Goal: Transaction & Acquisition: Download file/media

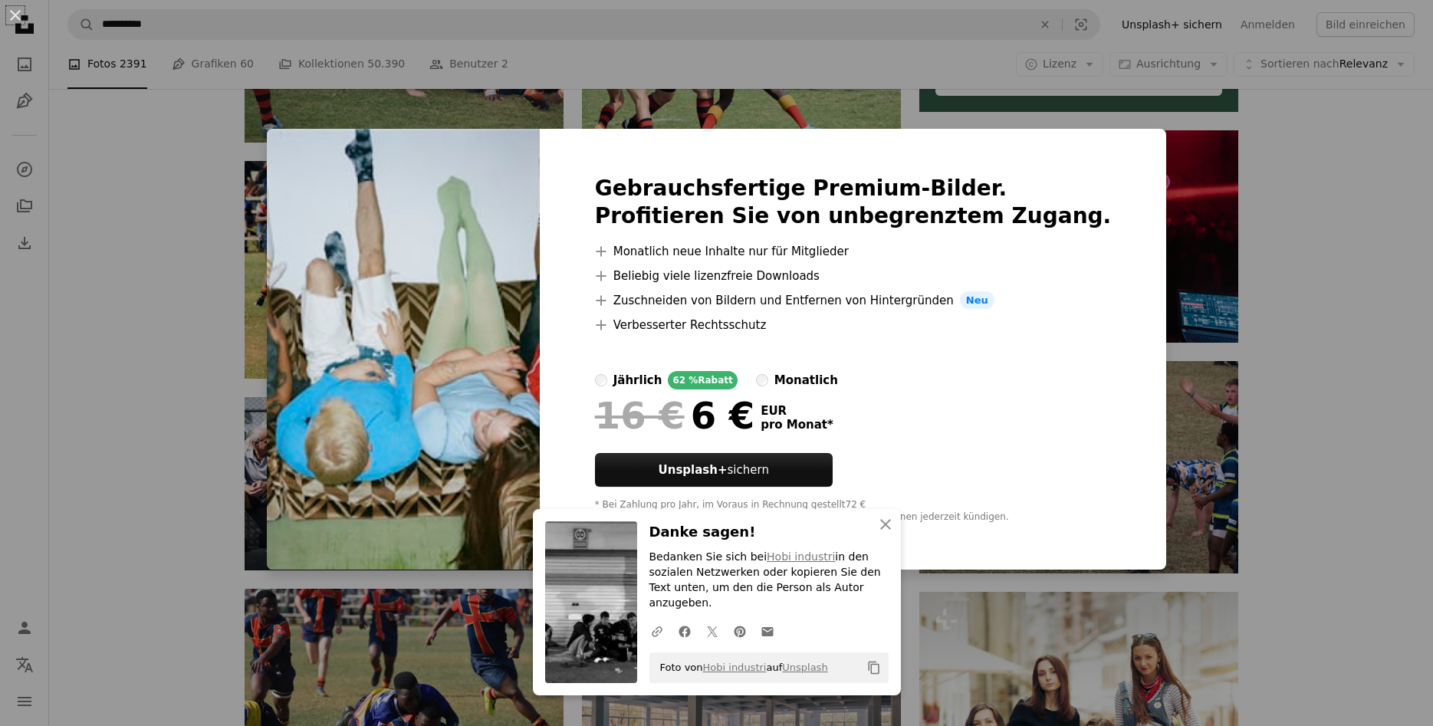
scroll to position [704, 0]
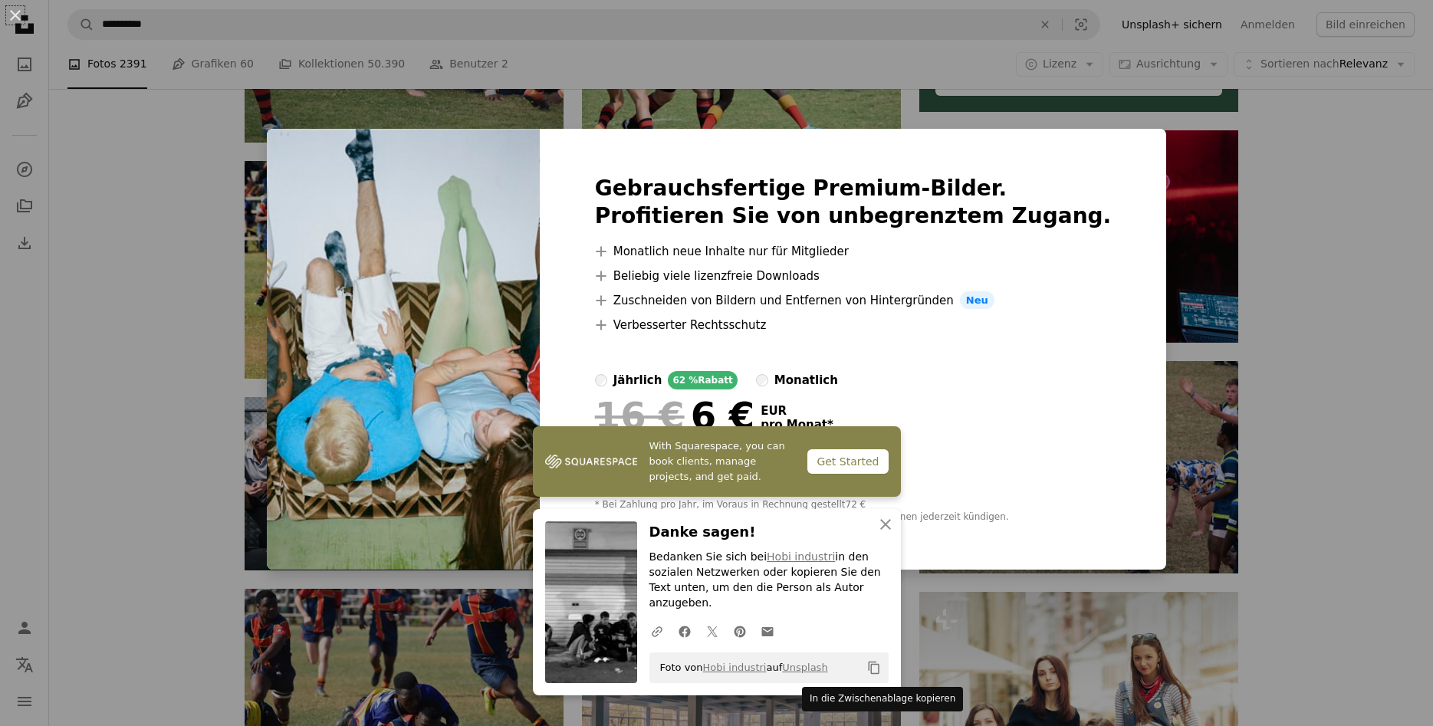
click at [870, 666] on icon "Copy content" at bounding box center [874, 668] width 14 height 14
click at [878, 534] on icon "An X shape" at bounding box center [885, 524] width 18 height 18
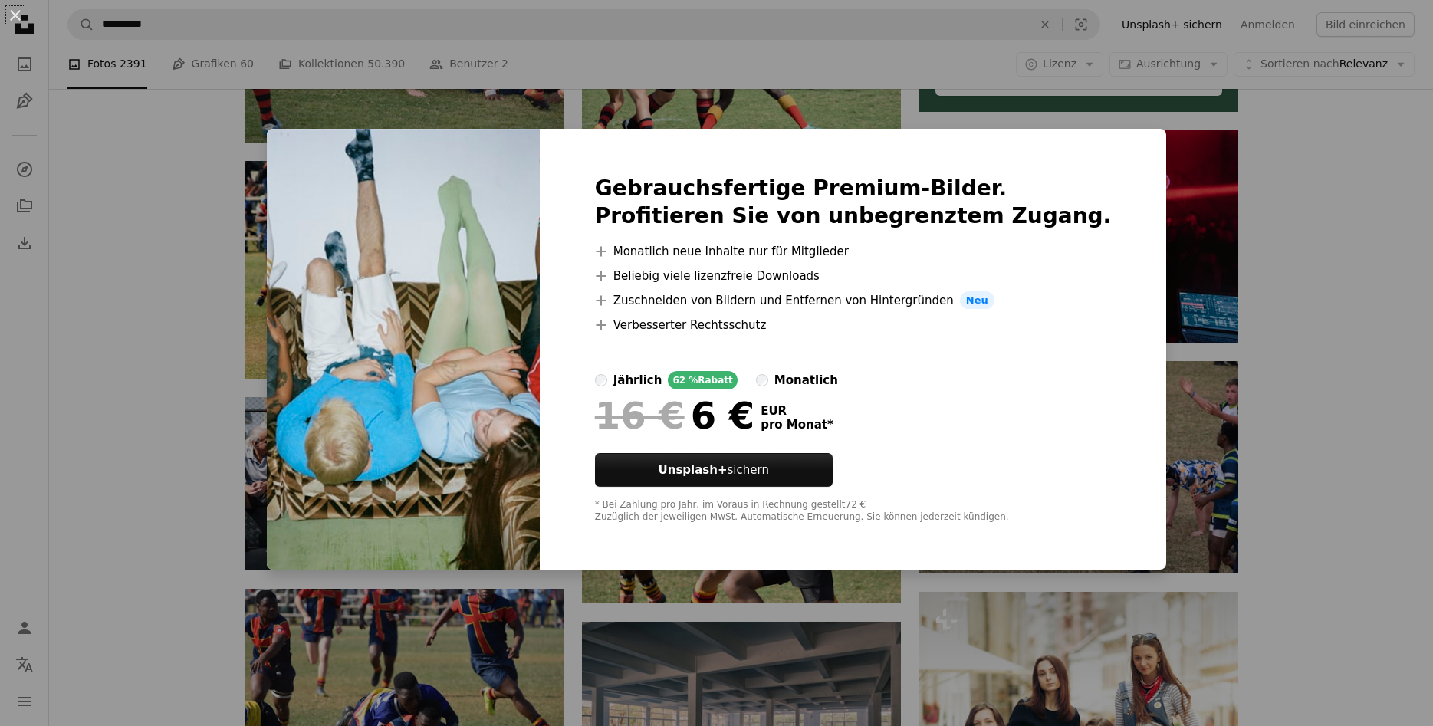
click at [823, 382] on div "monatlich" at bounding box center [806, 380] width 64 height 18
click at [662, 376] on div "jährlich" at bounding box center [637, 380] width 49 height 18
click at [1295, 460] on div "An X shape Gebrauchsfertige Premium-Bilder. Profitieren Sie von unbegrenztem Zu…" at bounding box center [716, 363] width 1433 height 726
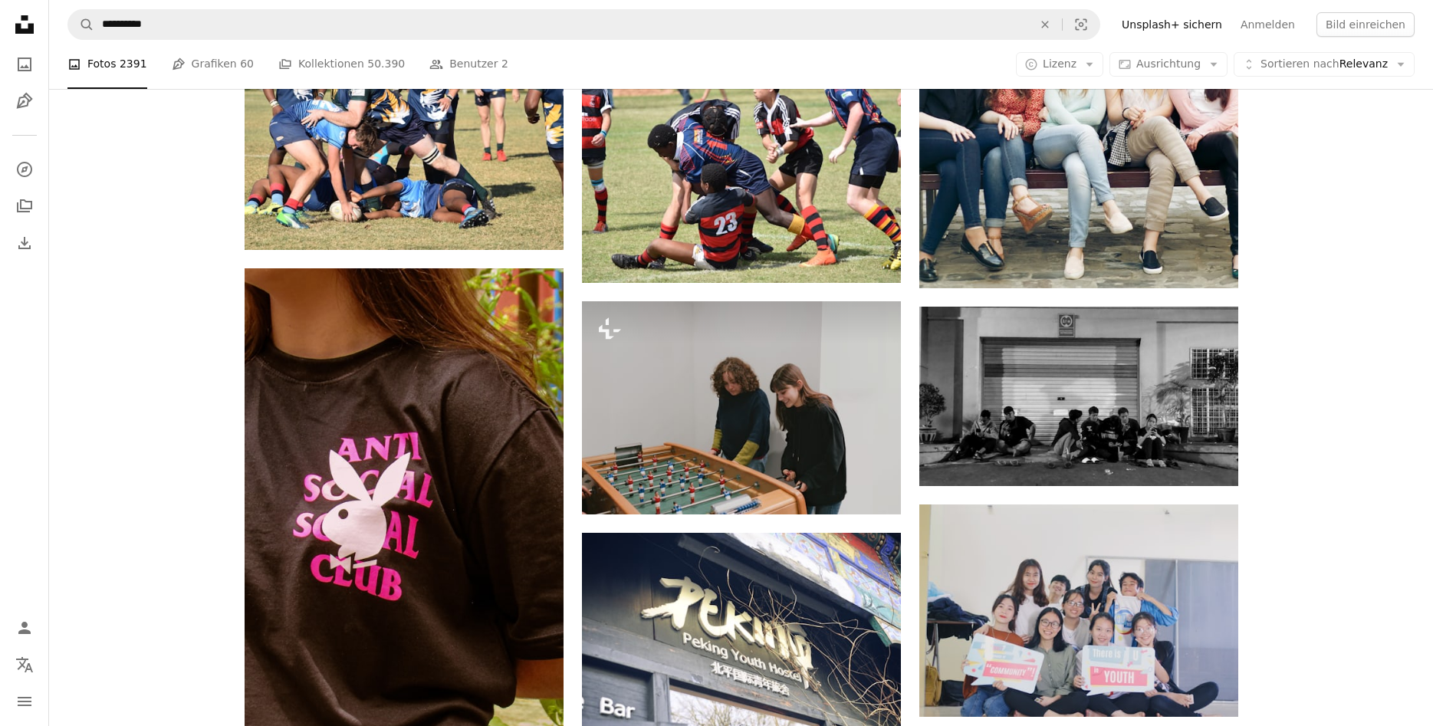
scroll to position [1876, 0]
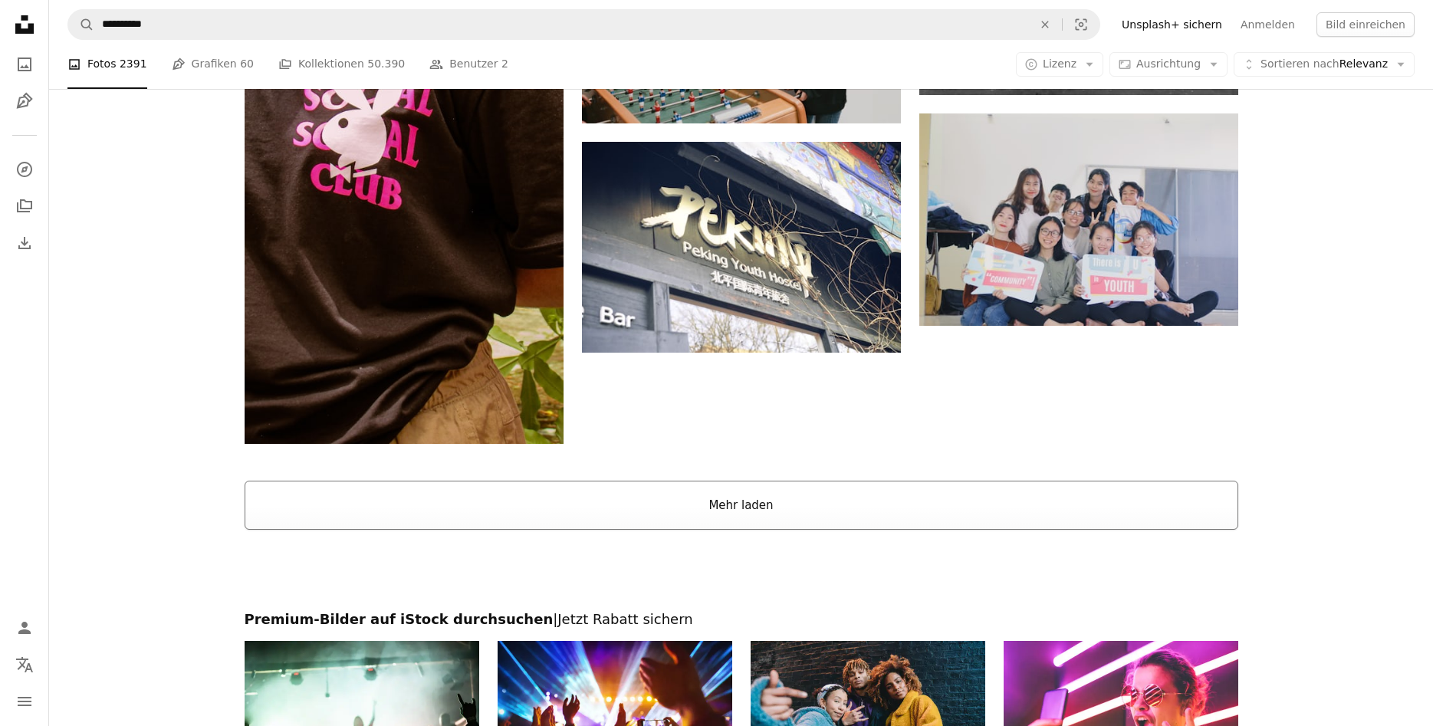
click at [726, 507] on button "Mehr laden" at bounding box center [741, 505] width 993 height 49
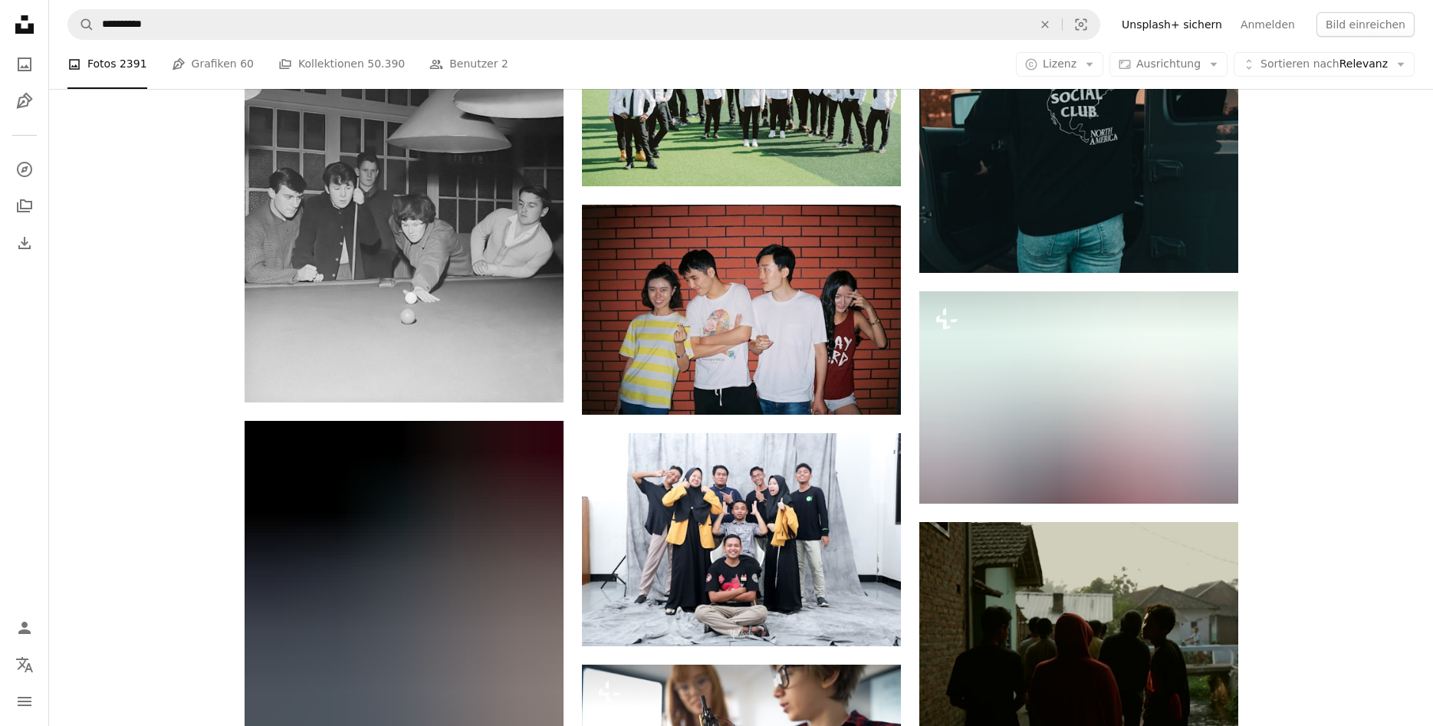
scroll to position [4222, 0]
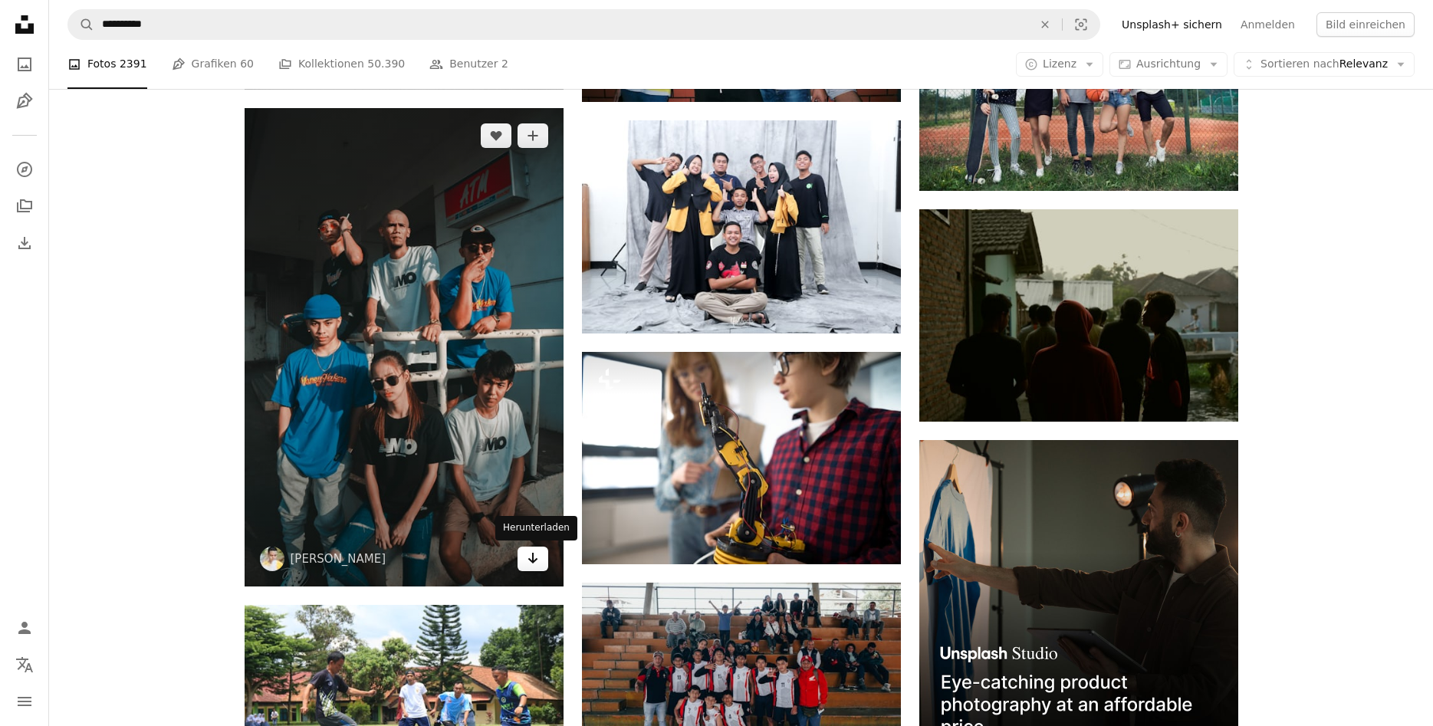
click at [534, 564] on icon "Arrow pointing down" at bounding box center [533, 558] width 12 height 18
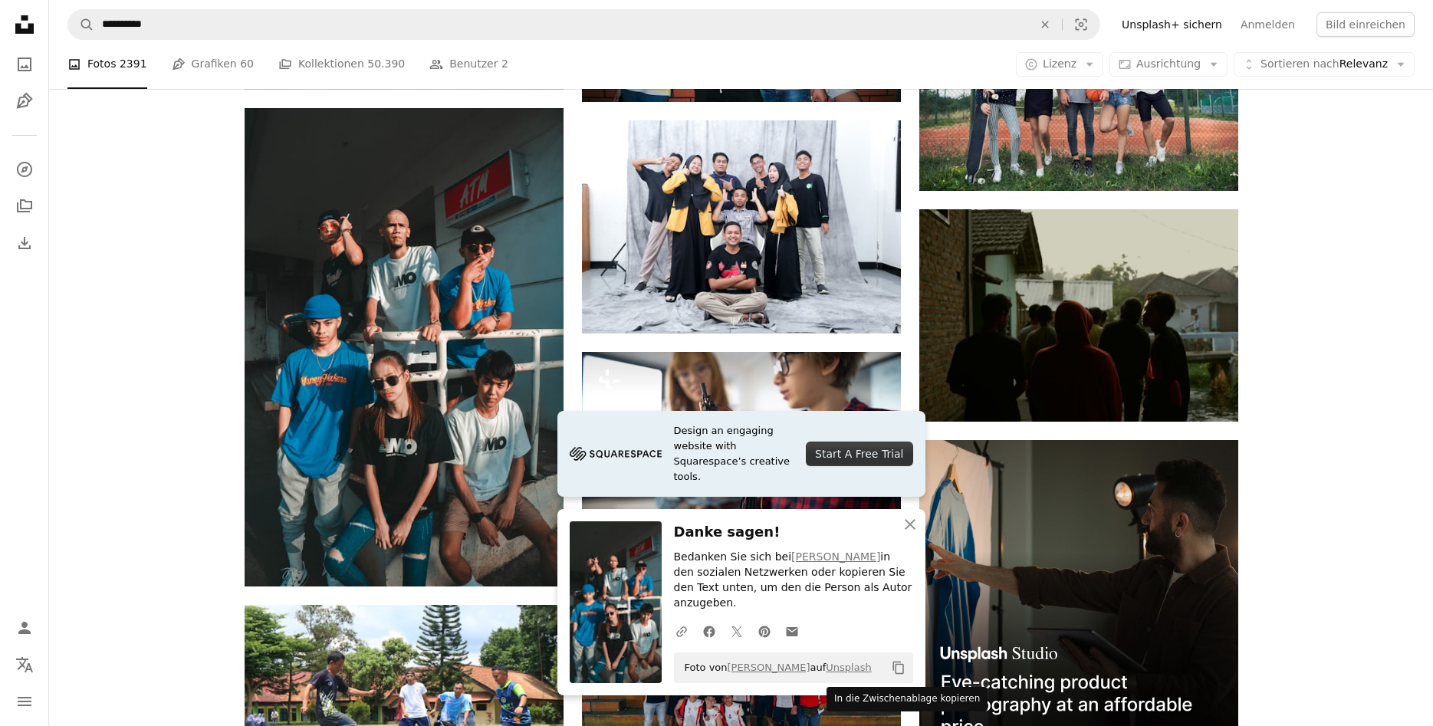
click at [897, 666] on icon "Copy content" at bounding box center [898, 668] width 14 height 14
click at [909, 530] on icon "button" at bounding box center [909, 524] width 11 height 11
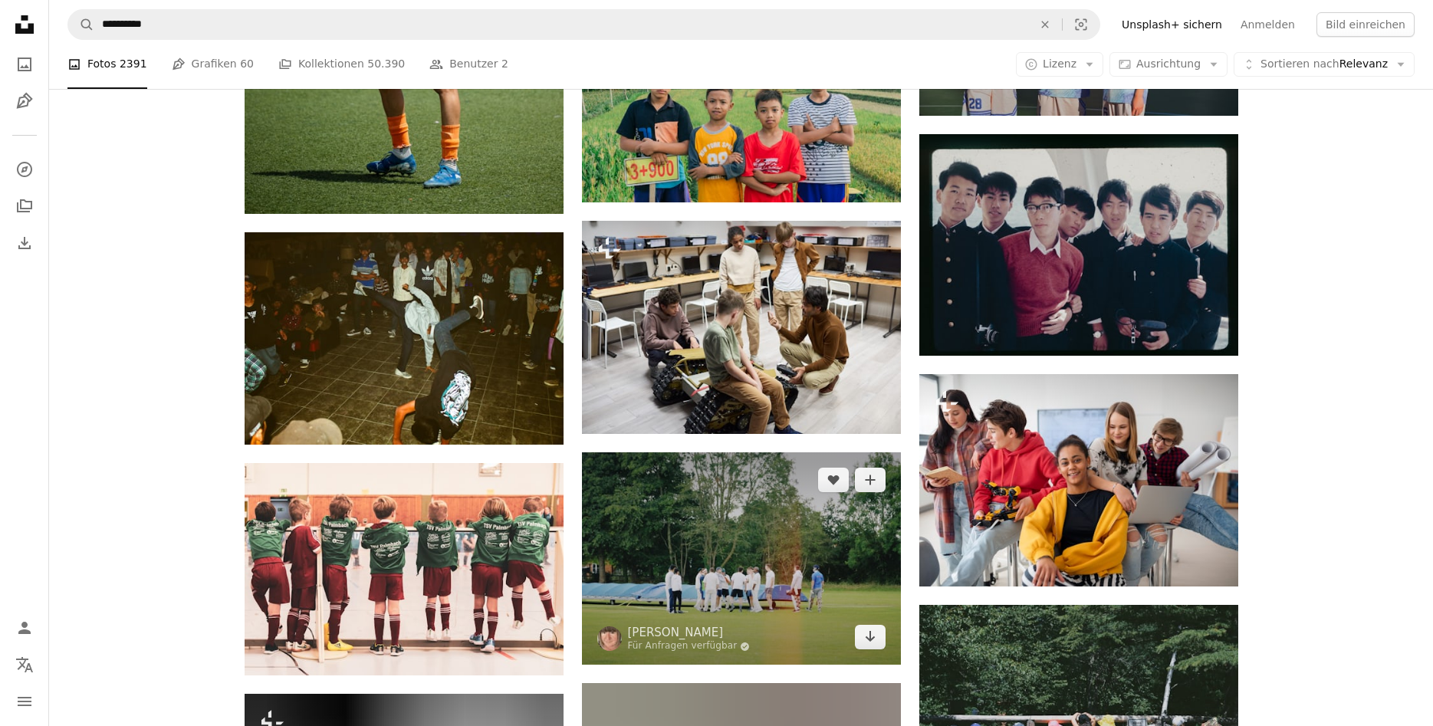
scroll to position [6489, 0]
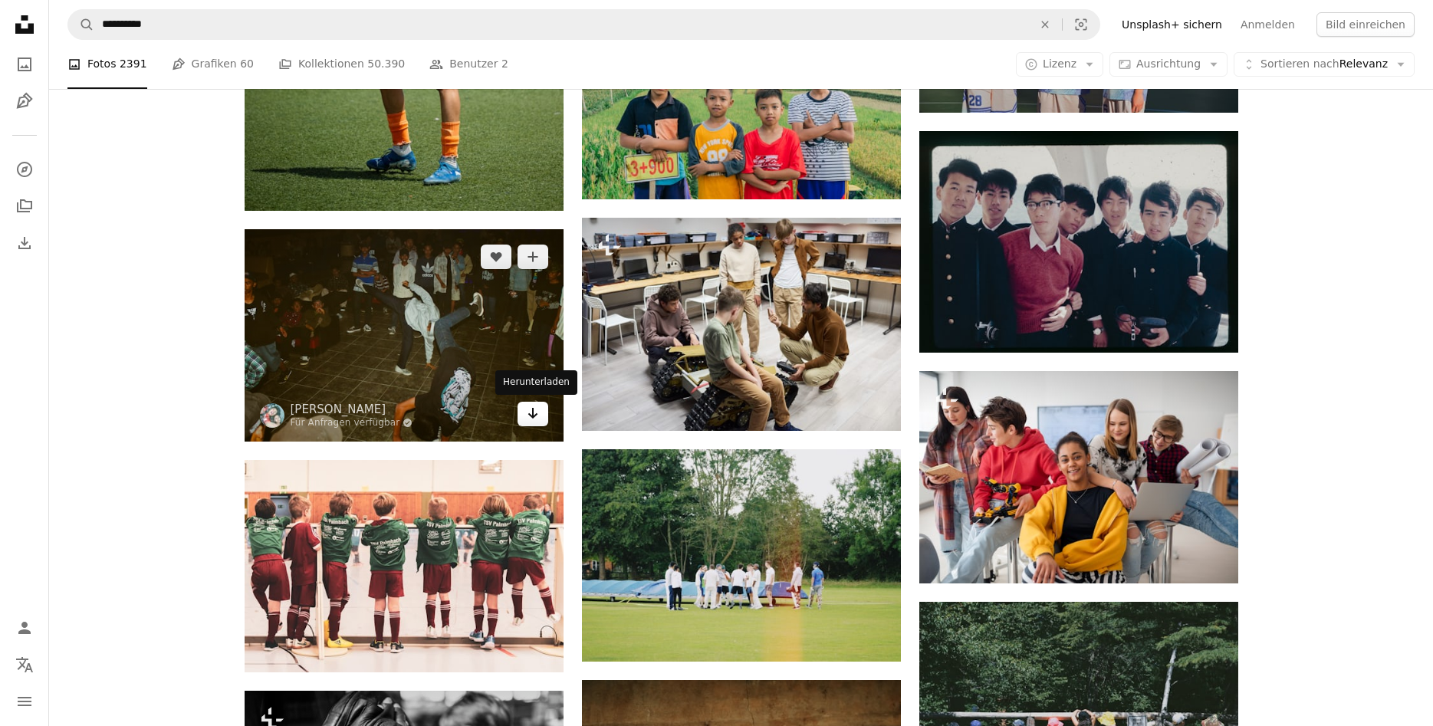
click at [540, 415] on link "Arrow pointing down" at bounding box center [532, 414] width 31 height 25
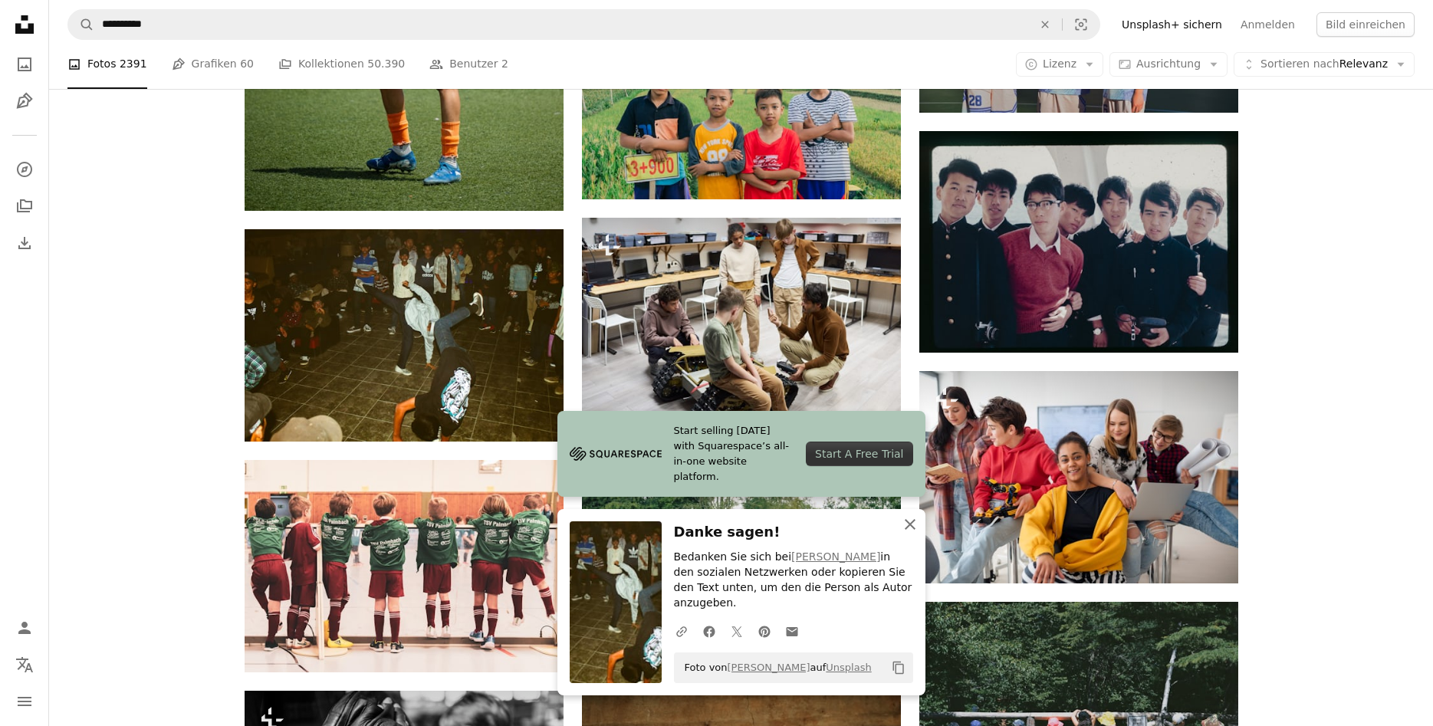
click at [909, 534] on icon "An X shape" at bounding box center [910, 524] width 18 height 18
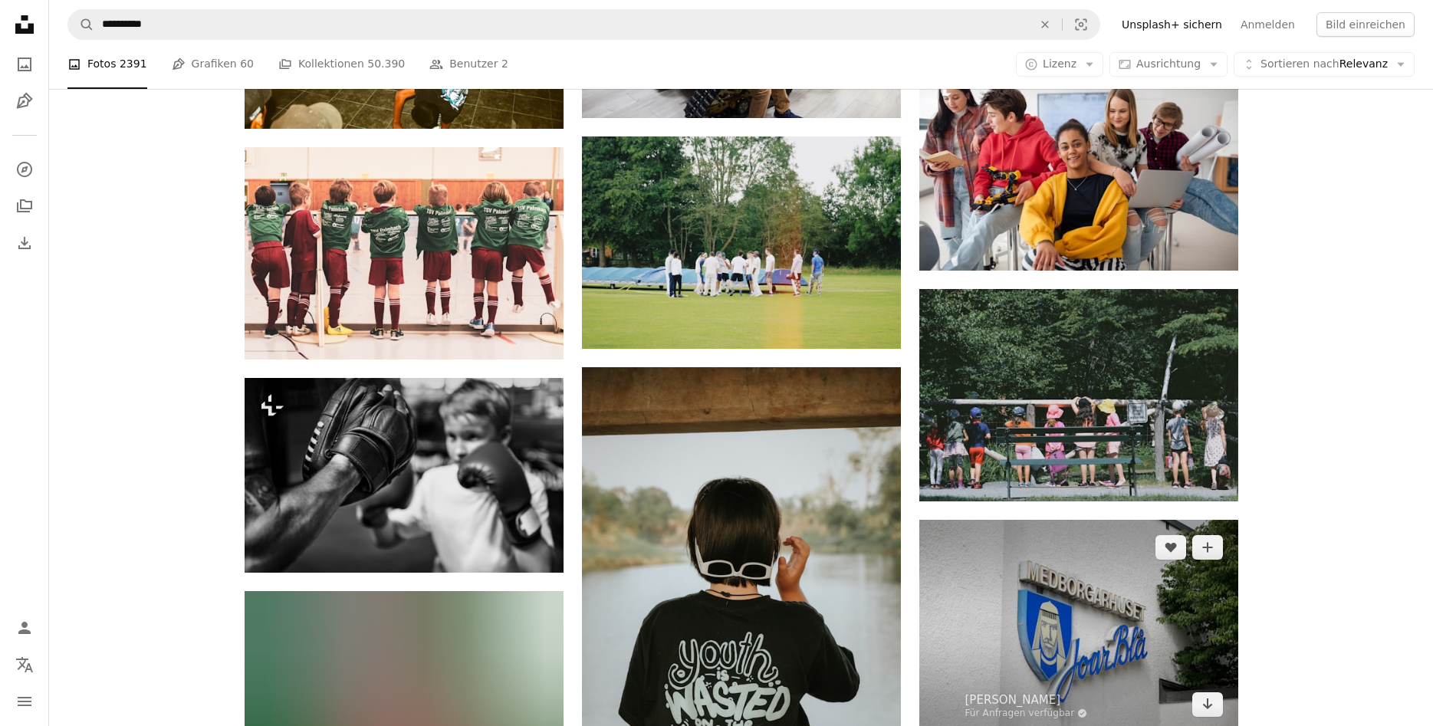
scroll to position [7037, 0]
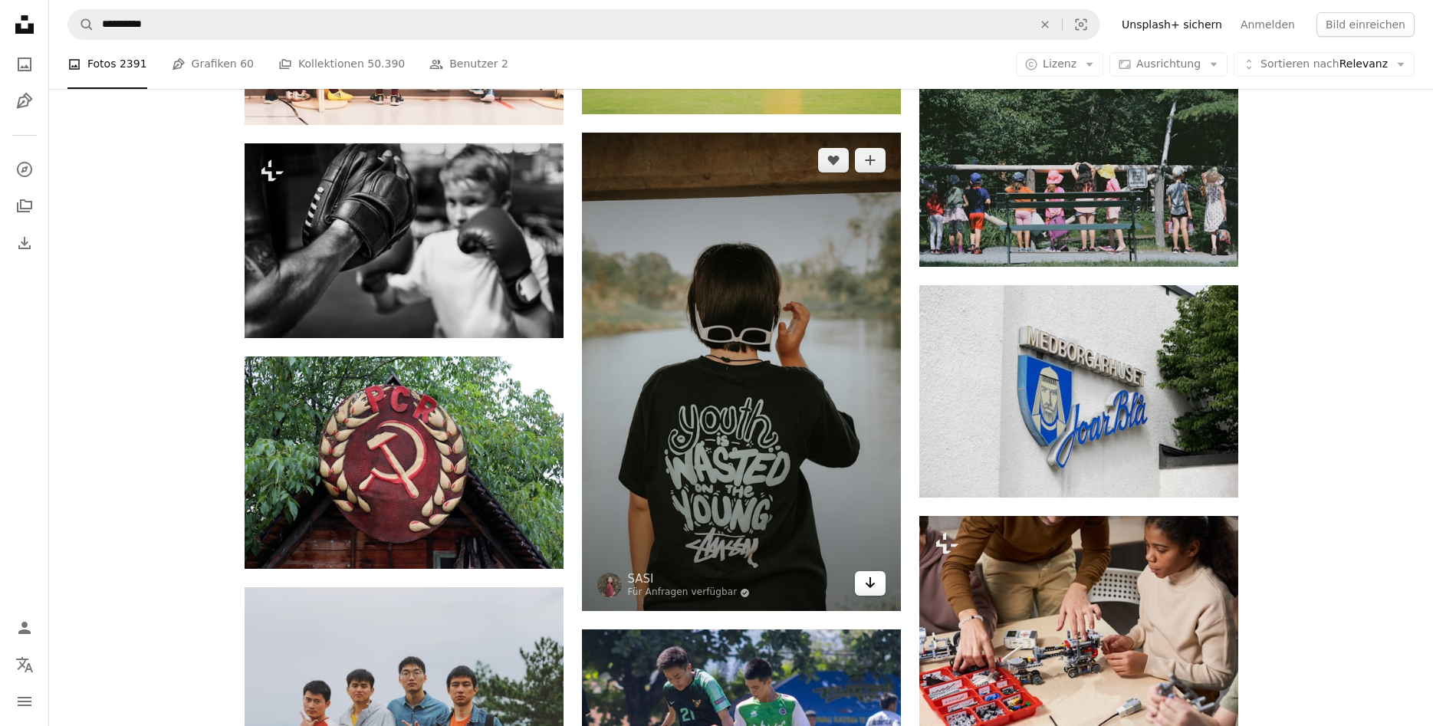
click at [876, 584] on link "Arrow pointing down" at bounding box center [870, 583] width 31 height 25
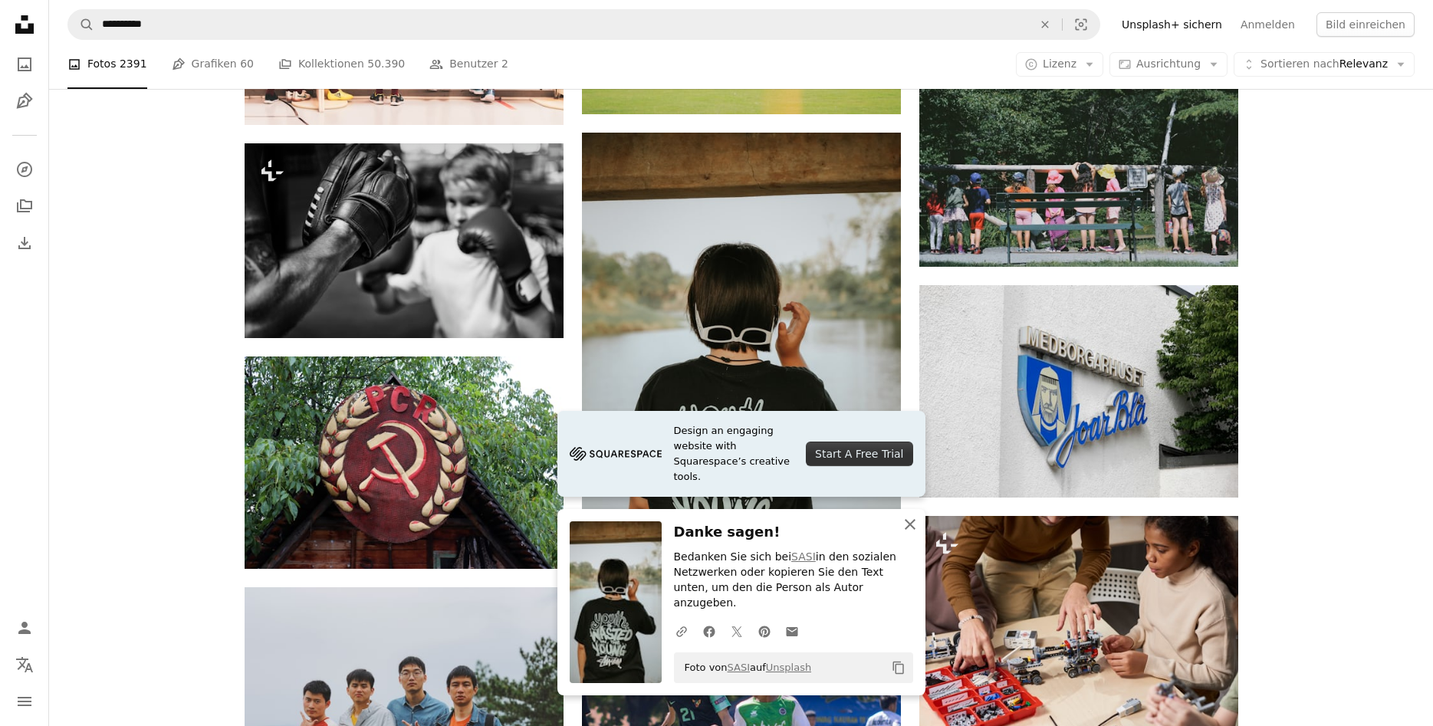
click at [911, 534] on icon "An X shape" at bounding box center [910, 524] width 18 height 18
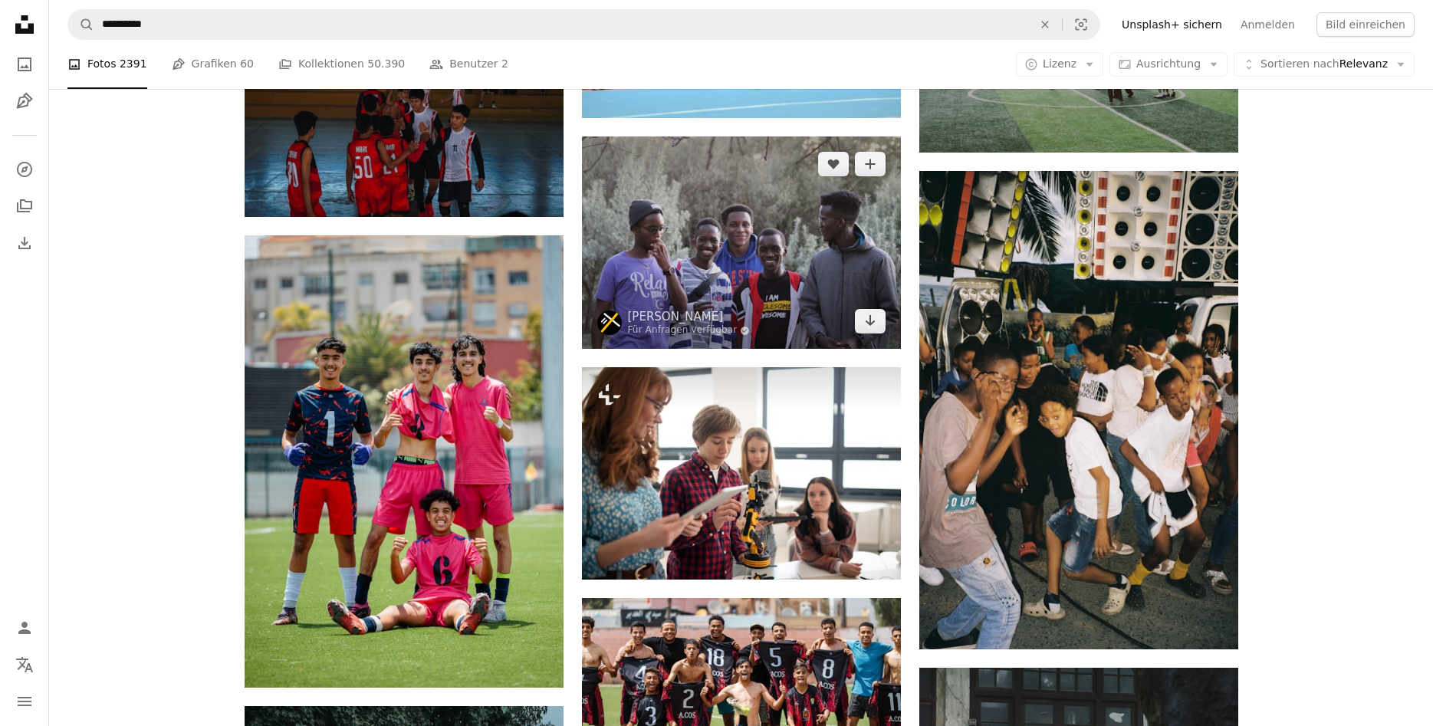
scroll to position [9539, 0]
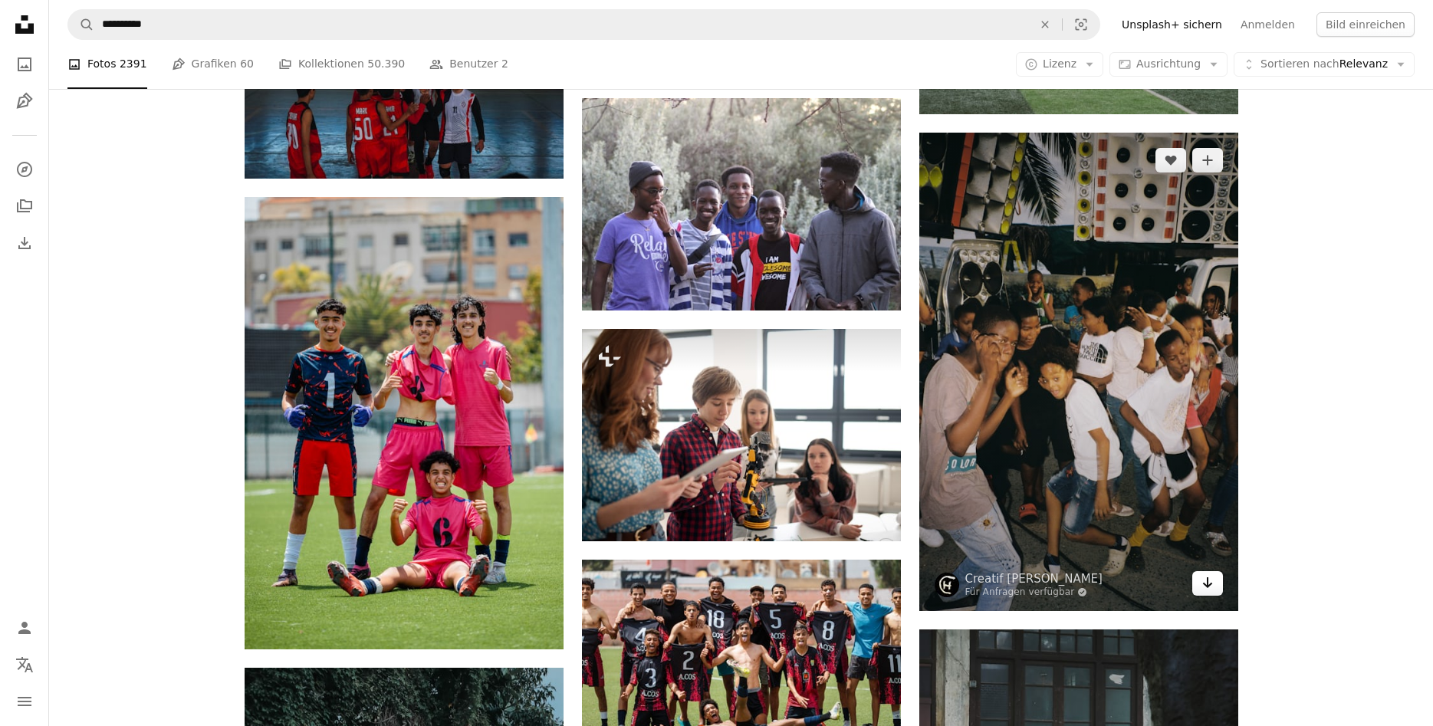
click at [1207, 587] on icon "Arrow pointing down" at bounding box center [1207, 582] width 12 height 18
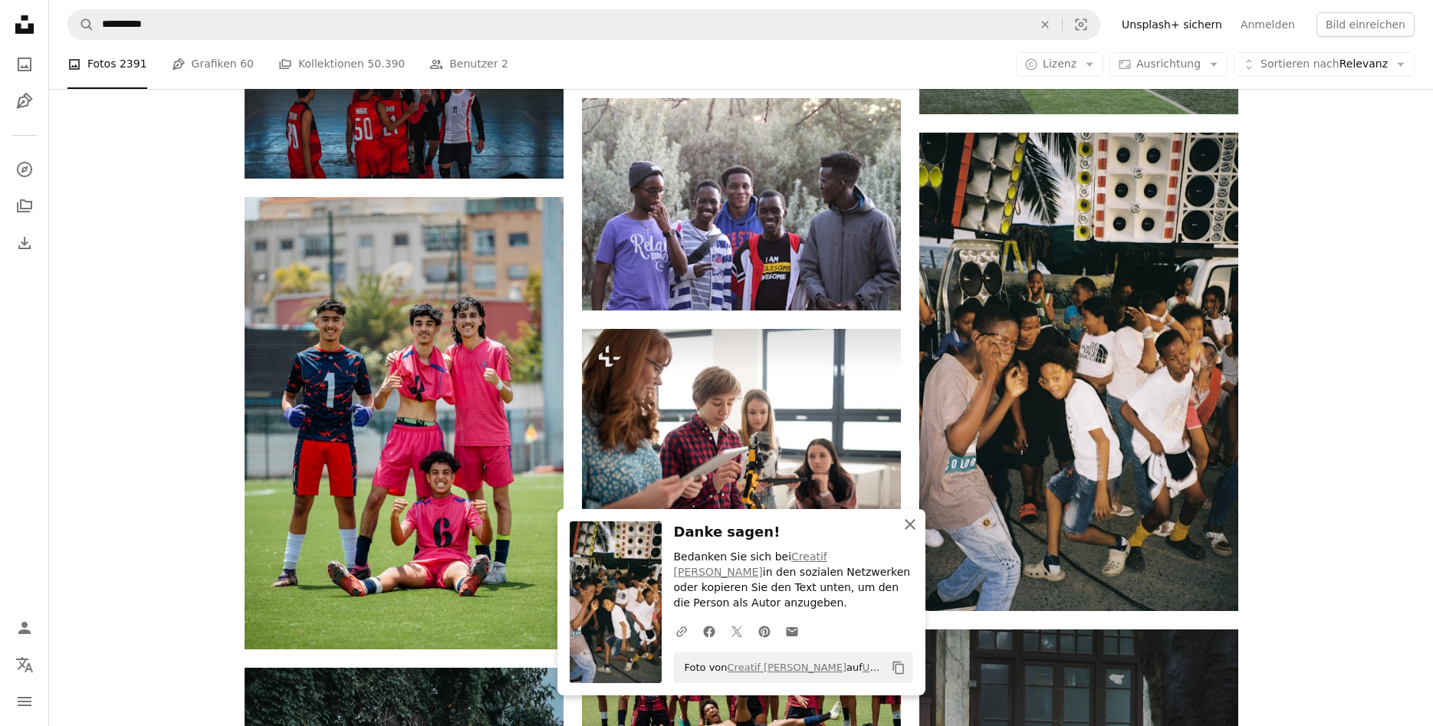
click at [912, 530] on icon "button" at bounding box center [909, 524] width 11 height 11
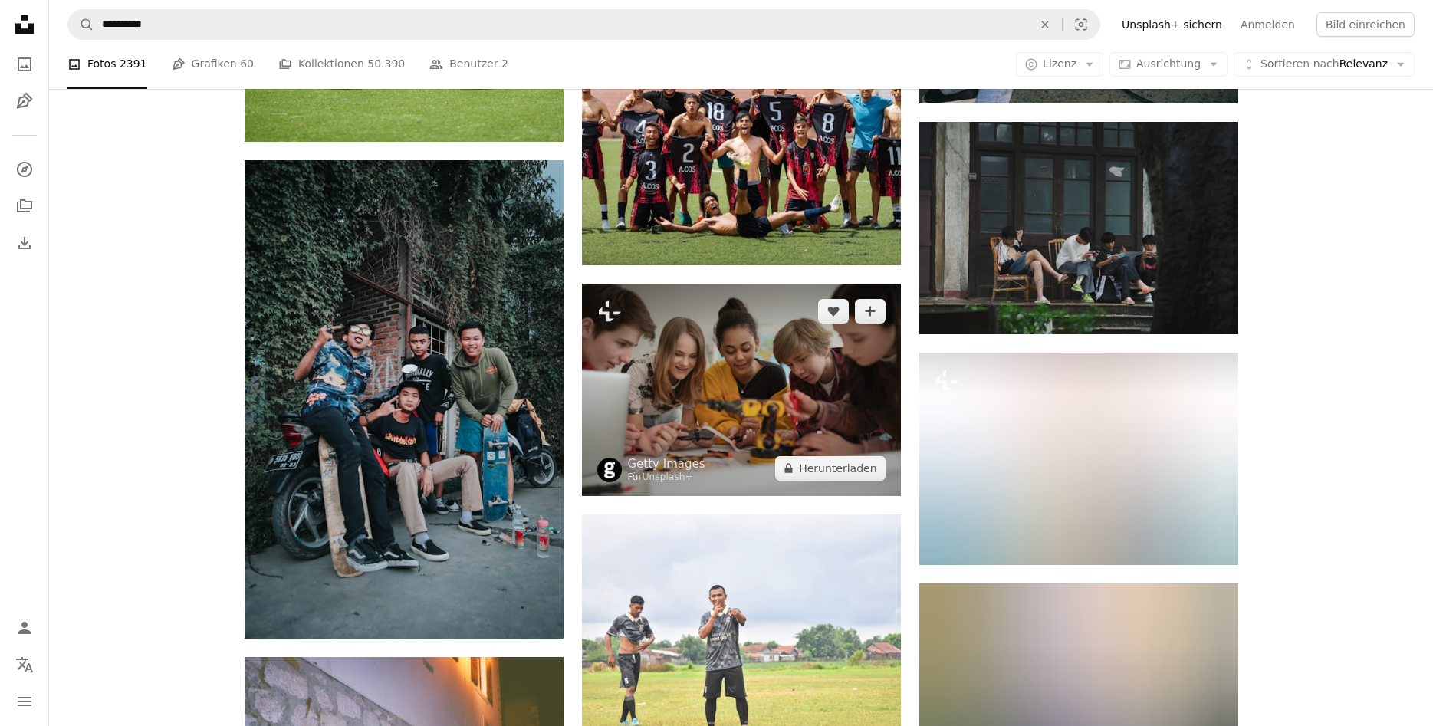
scroll to position [10086, 0]
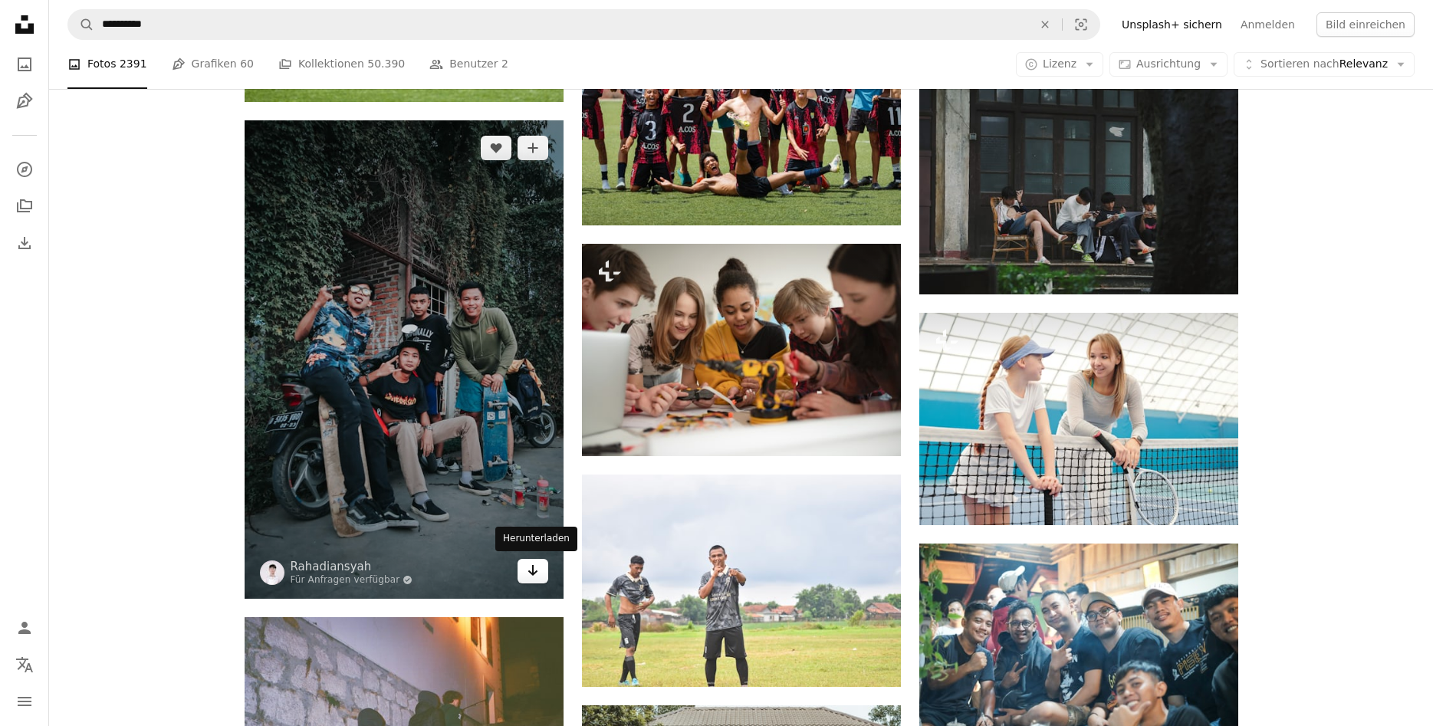
click at [533, 573] on icon "Herunterladen" at bounding box center [532, 570] width 10 height 11
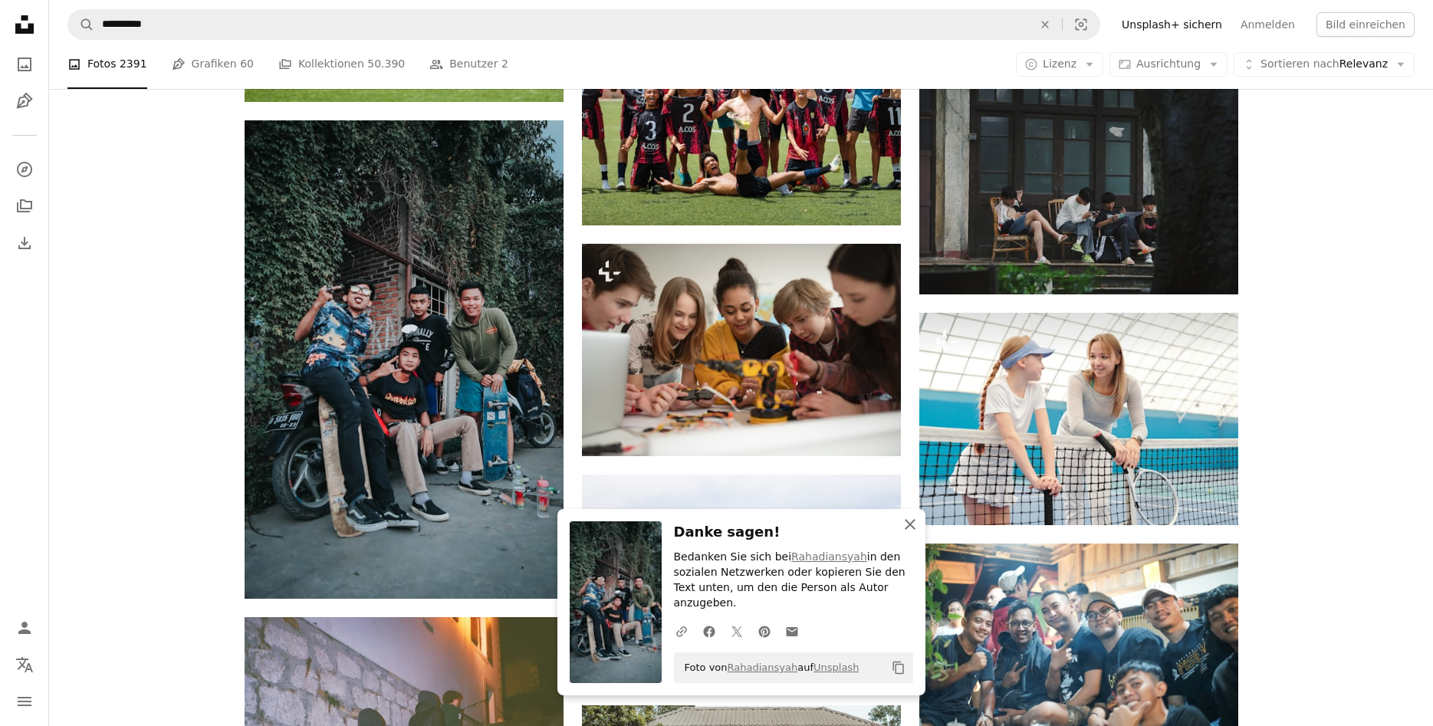
click at [908, 530] on icon "button" at bounding box center [909, 524] width 11 height 11
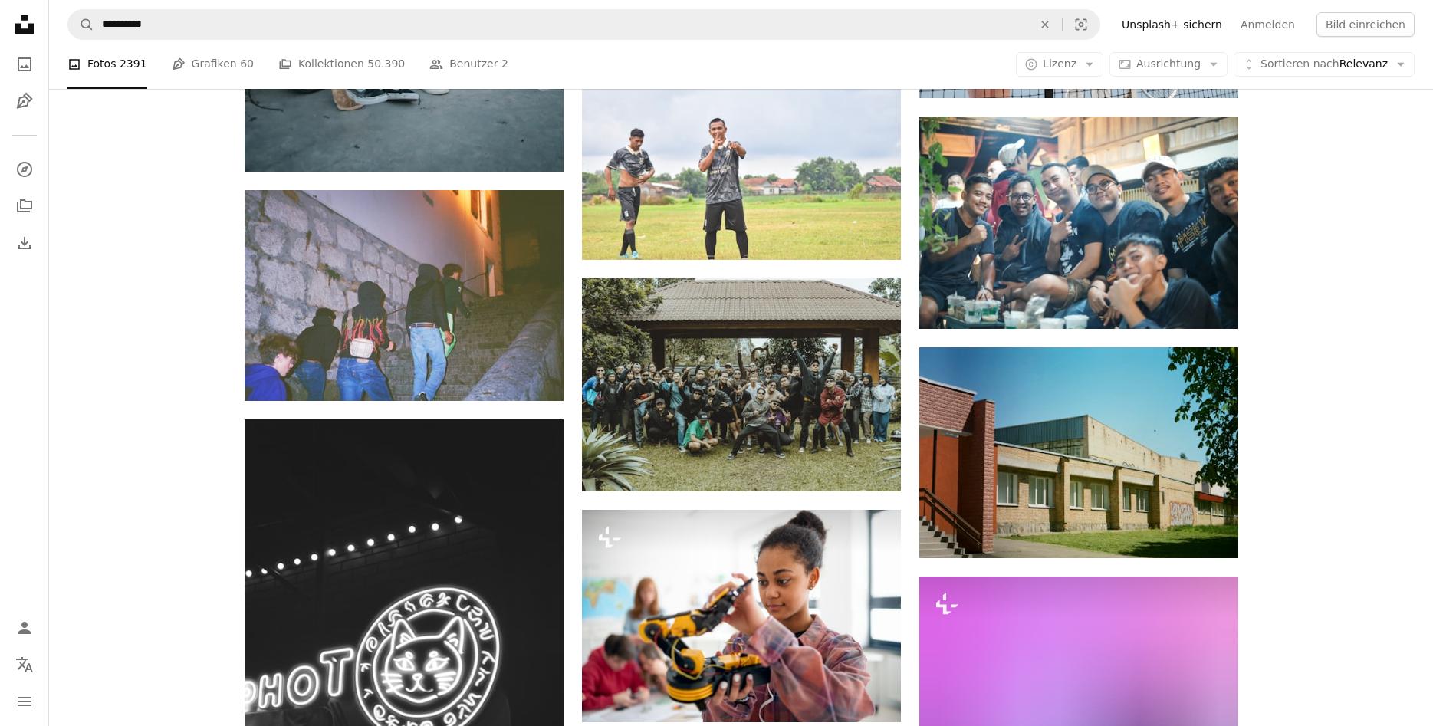
scroll to position [10633, 0]
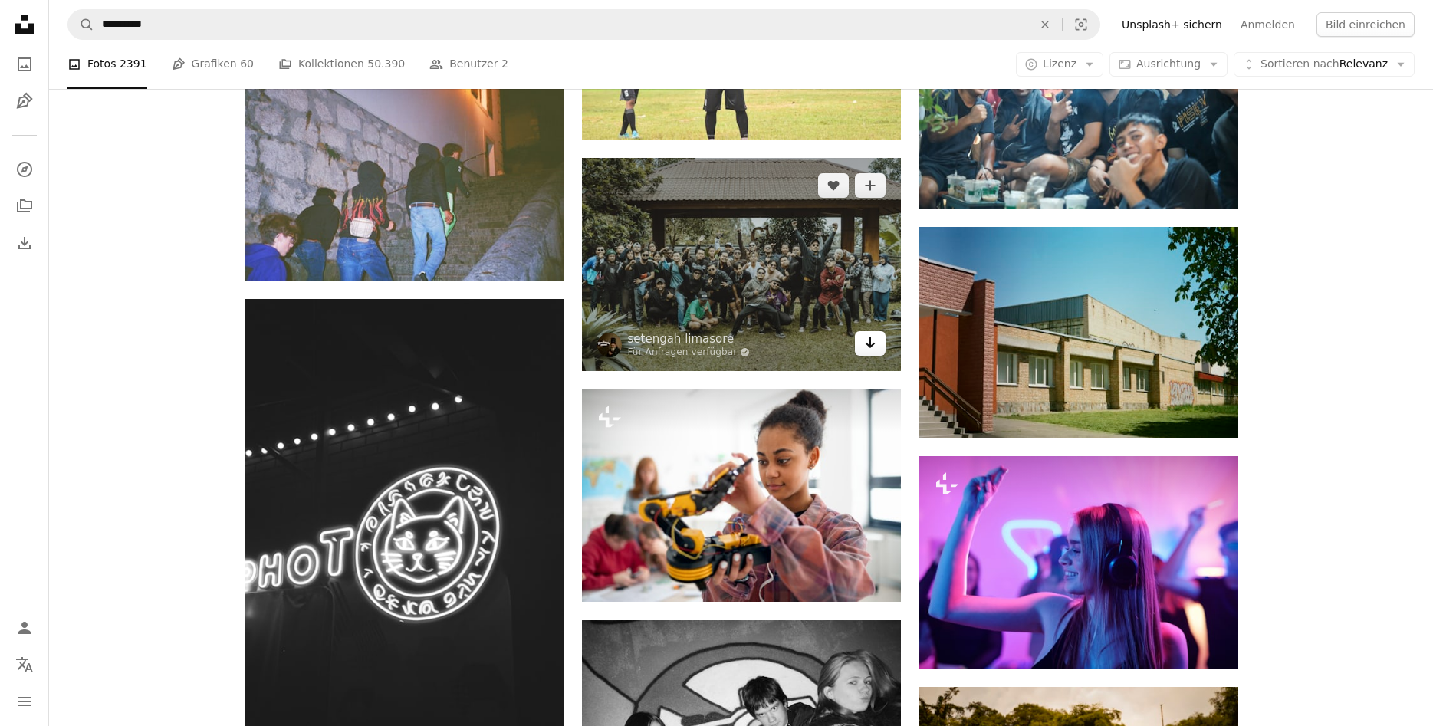
click at [866, 340] on icon "Arrow pointing down" at bounding box center [870, 342] width 12 height 18
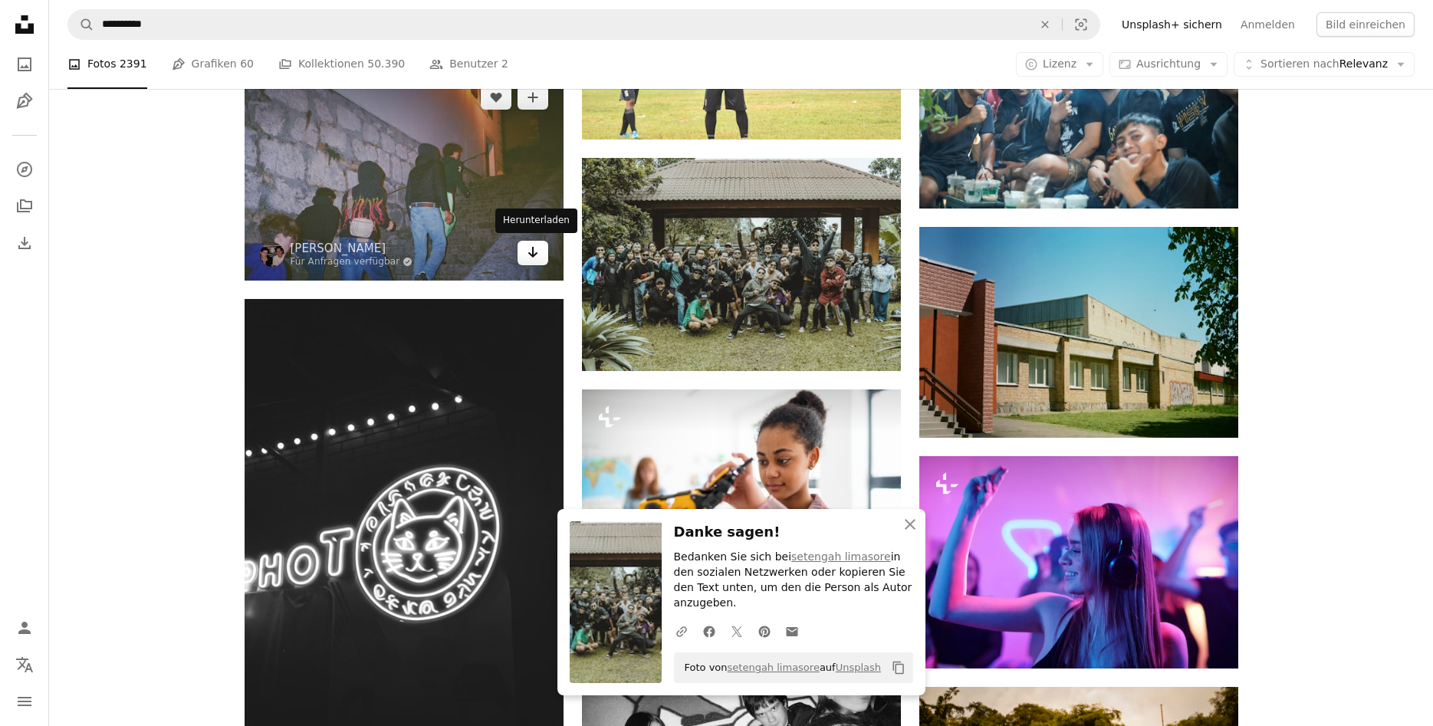
click at [534, 254] on icon "Herunterladen" at bounding box center [532, 252] width 10 height 11
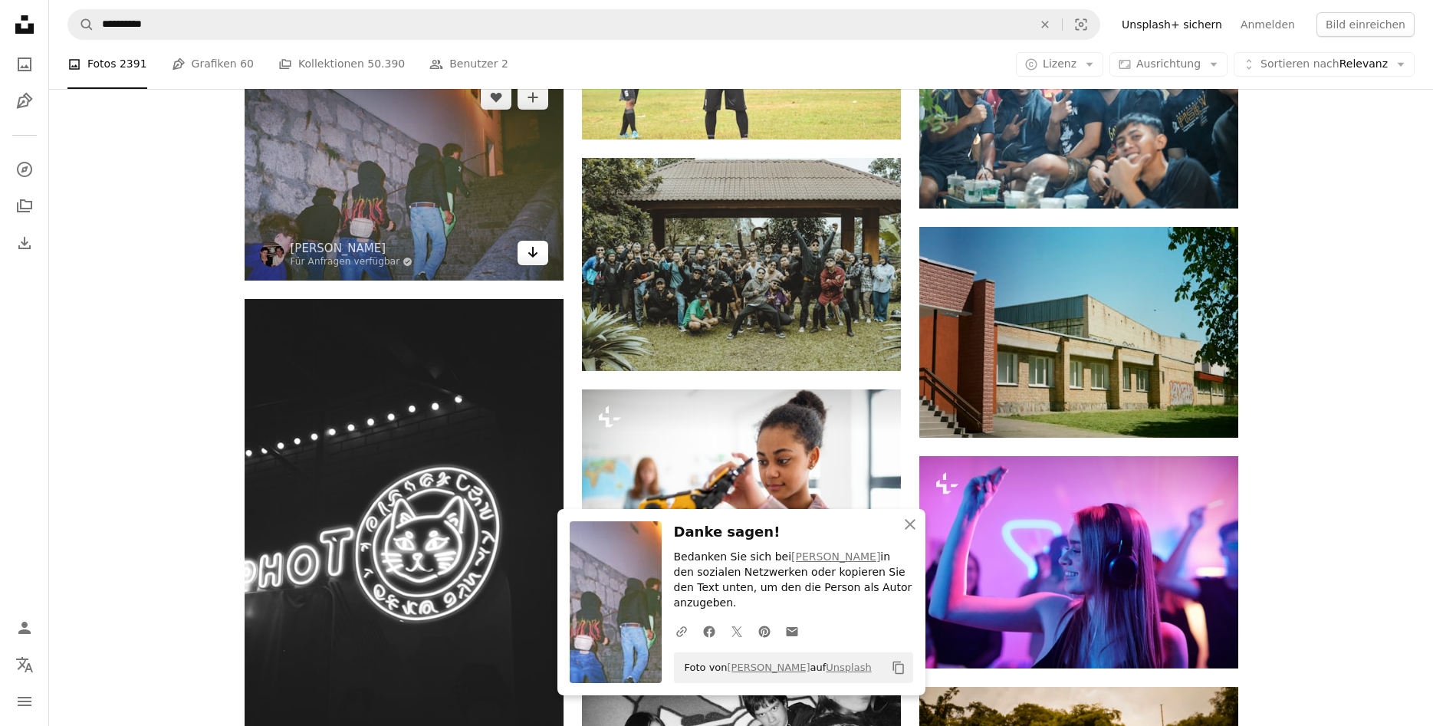
click at [527, 251] on icon "Arrow pointing down" at bounding box center [533, 252] width 12 height 18
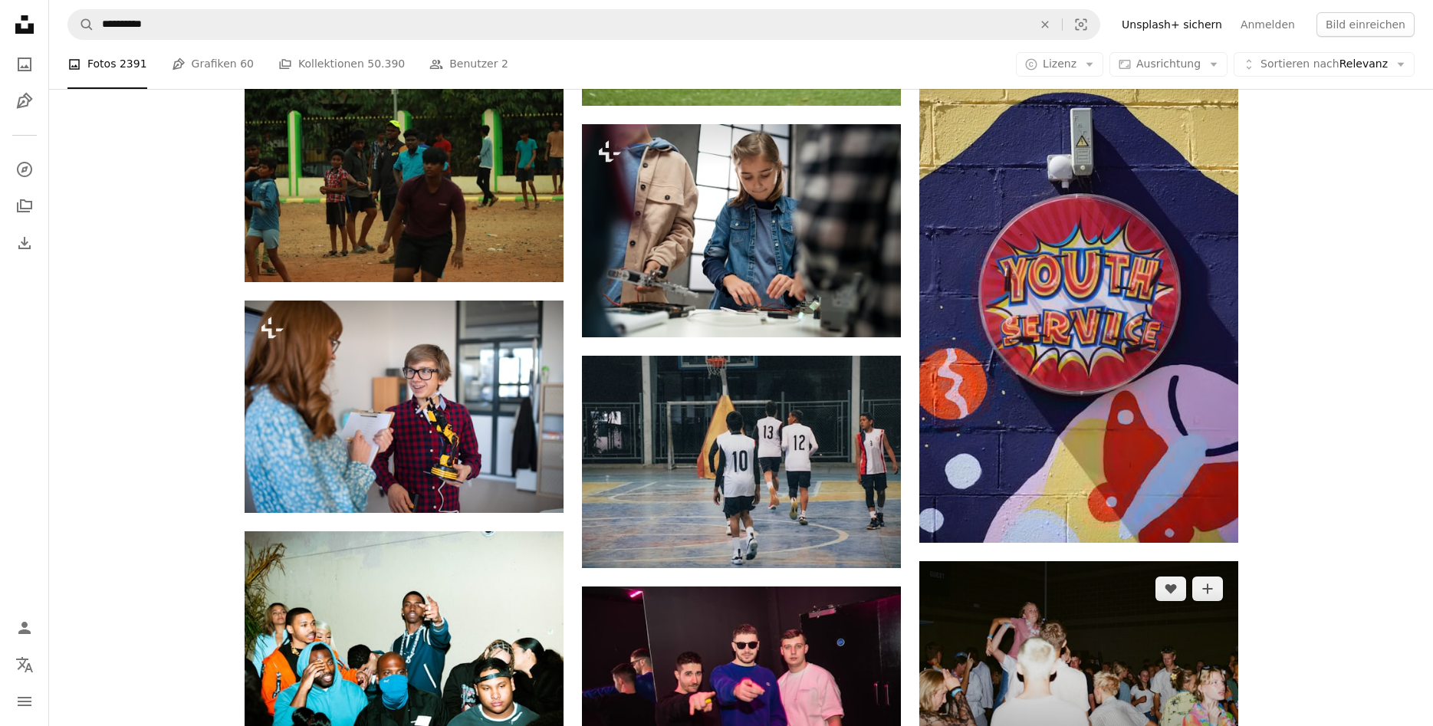
scroll to position [14386, 0]
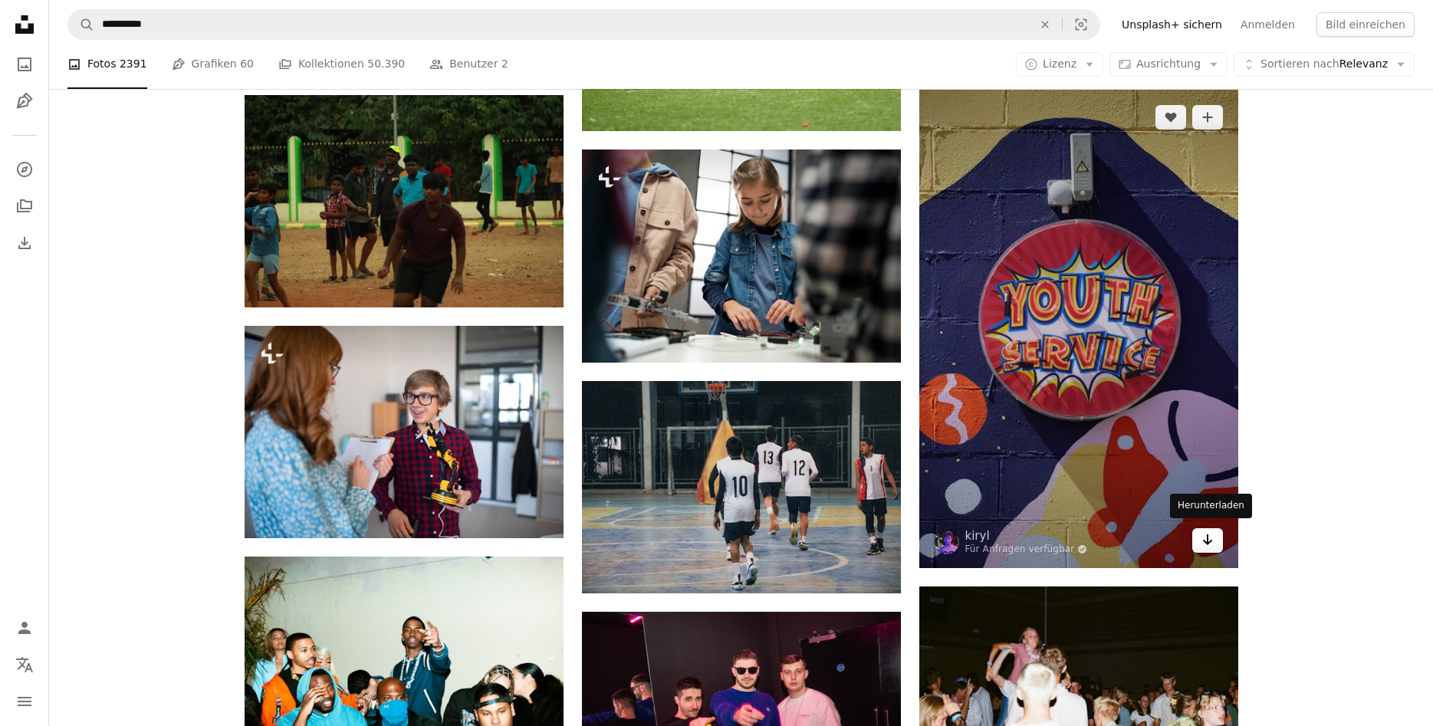
click at [1213, 540] on link "Arrow pointing down" at bounding box center [1207, 540] width 31 height 25
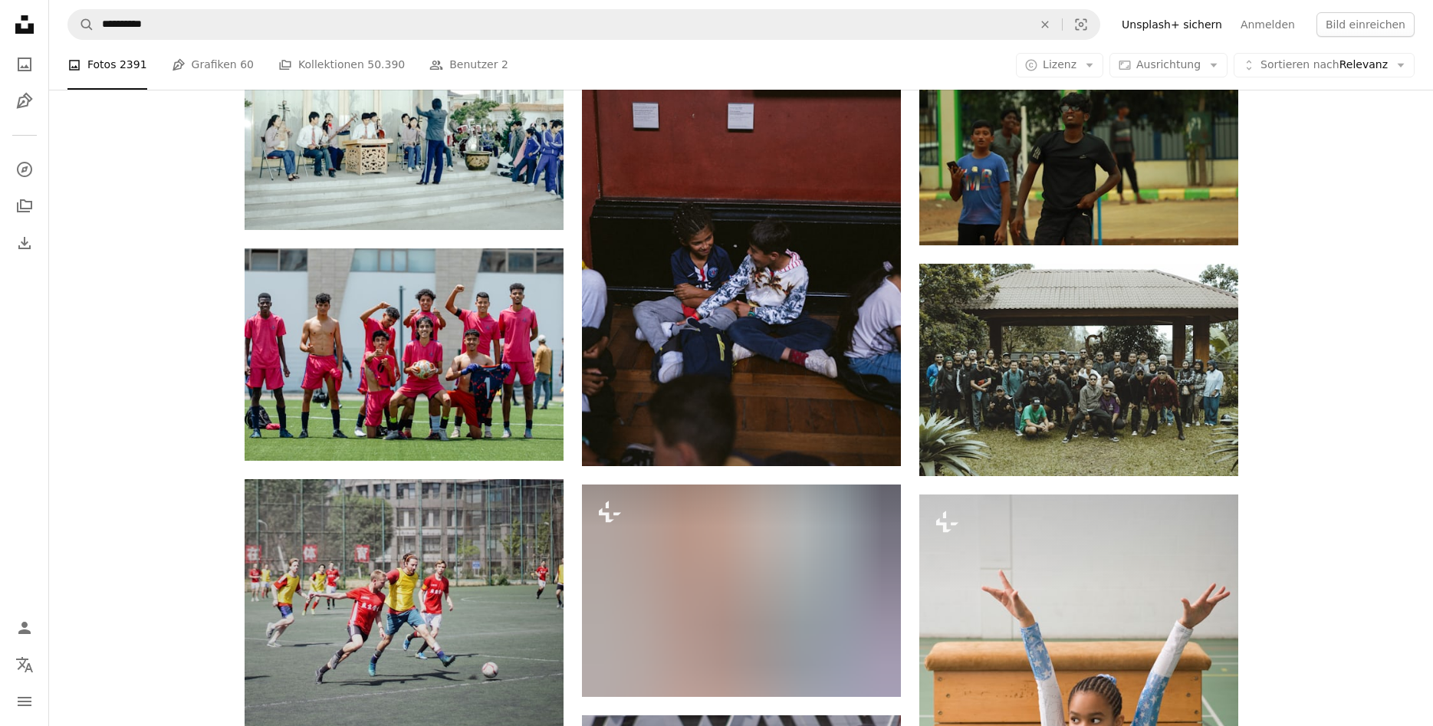
scroll to position [16028, 0]
